Goal: Navigation & Orientation: Find specific page/section

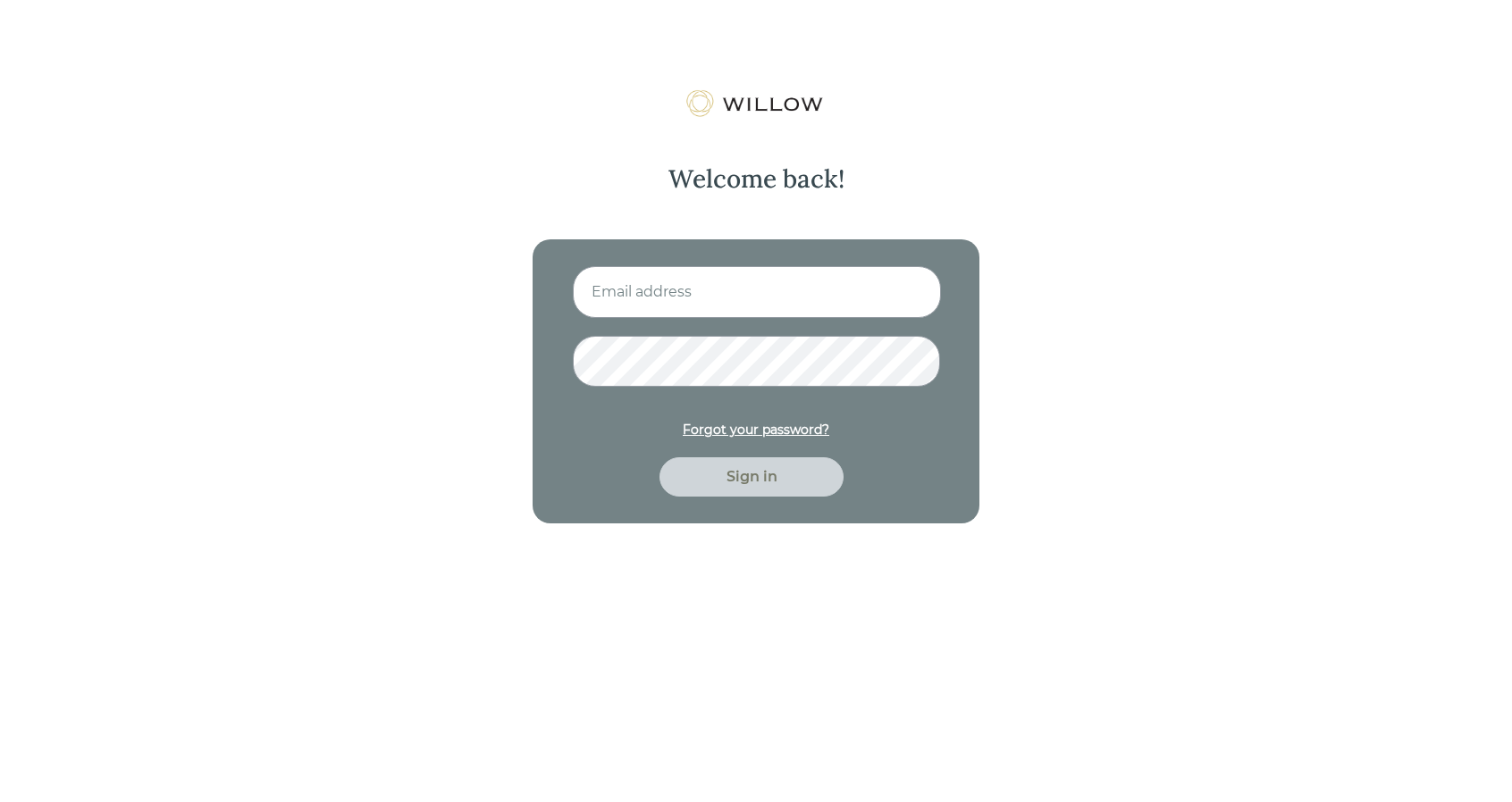
type input "[EMAIL_ADDRESS][DOMAIN_NAME]"
click at [731, 479] on div "Sign in" at bounding box center [752, 477] width 143 height 21
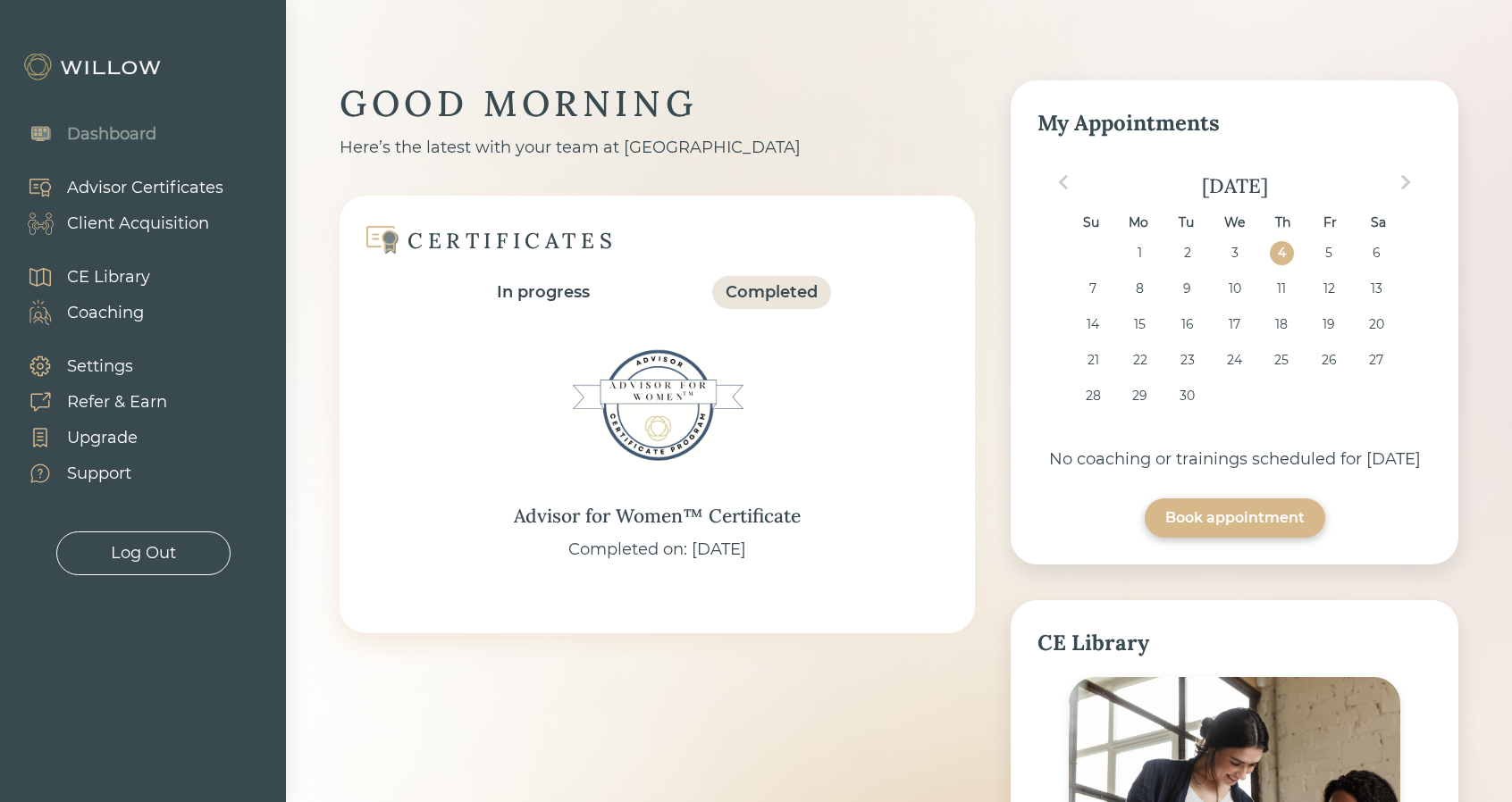
click at [186, 226] on div "Client Acquisition" at bounding box center [138, 224] width 142 height 24
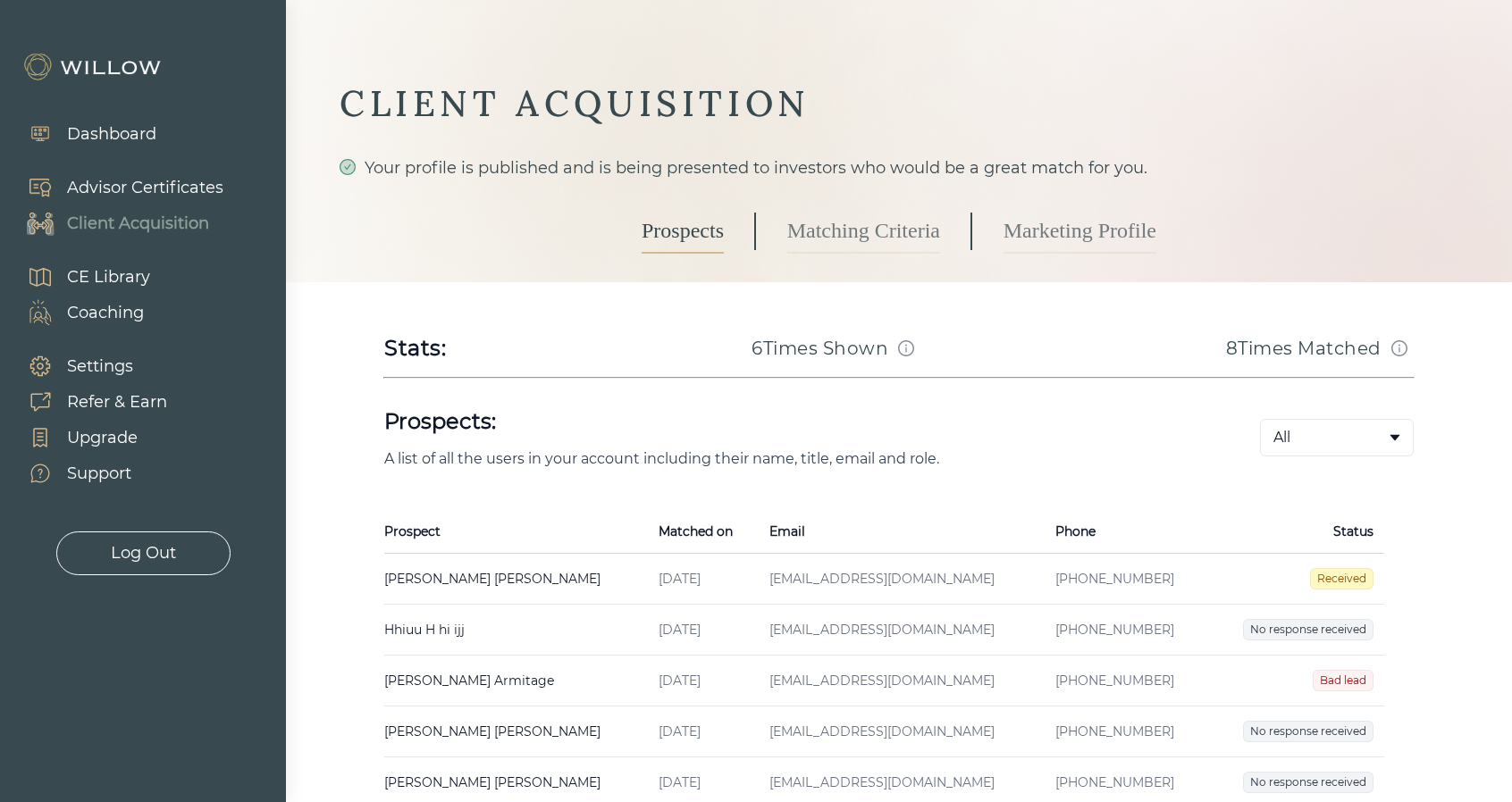
click at [152, 558] on div "Log Out" at bounding box center [143, 553] width 65 height 24
